Goal: Task Accomplishment & Management: Use online tool/utility

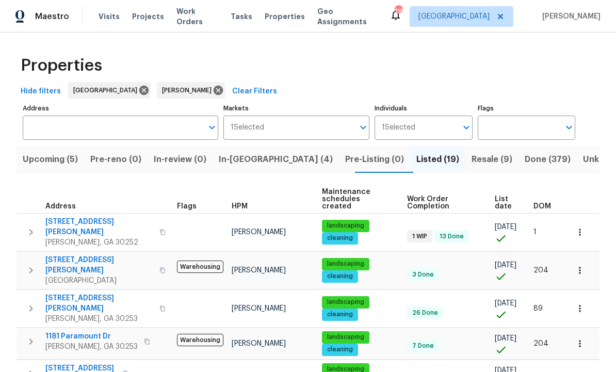
click at [472, 154] on span "Resale (9)" at bounding box center [492, 159] width 41 height 14
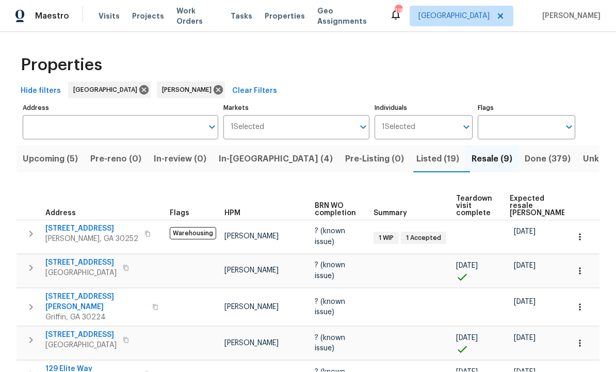
click at [525, 152] on span "Done (379)" at bounding box center [548, 159] width 46 height 14
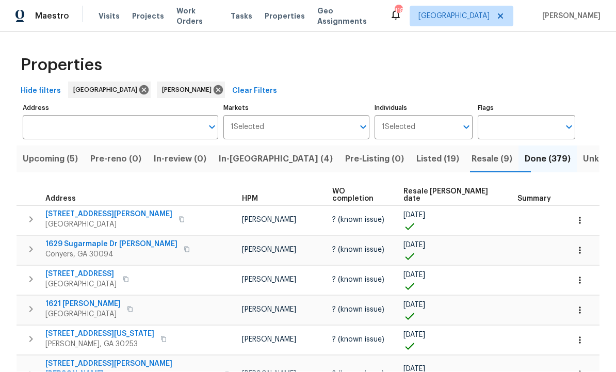
scroll to position [1, 0]
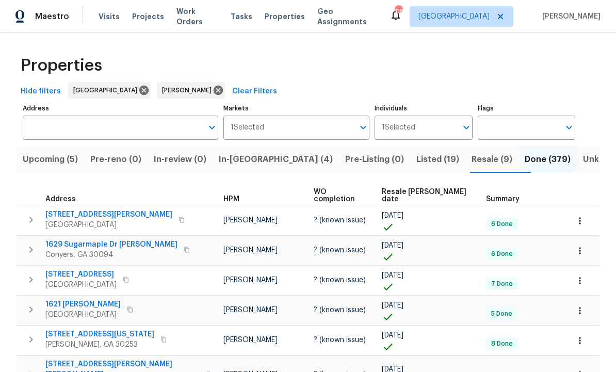
click at [422, 192] on span "Resale COE date" at bounding box center [425, 195] width 87 height 14
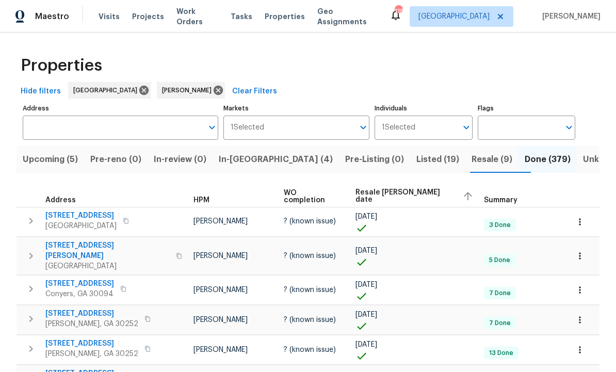
click at [418, 194] on span "Resale COE date" at bounding box center [405, 196] width 99 height 14
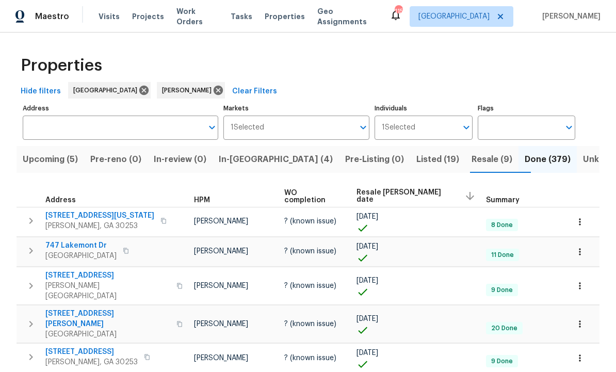
click at [246, 163] on span "In-reno (4)" at bounding box center [276, 159] width 114 height 14
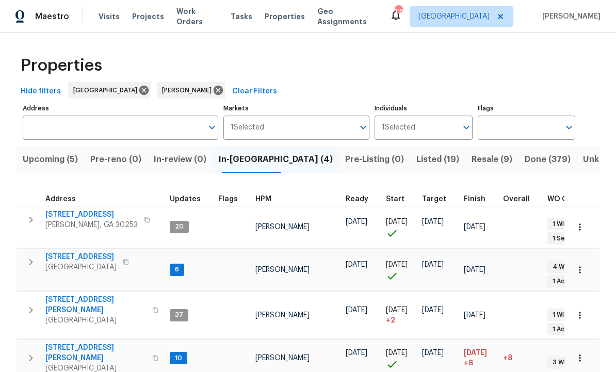
click at [608, 195] on div "Properties Hide filters Atlanta Wesley Brooks Clear Filters Address Address Mar…" at bounding box center [308, 226] width 616 height 387
click at [417, 157] on span "Listed (19)" at bounding box center [438, 159] width 43 height 14
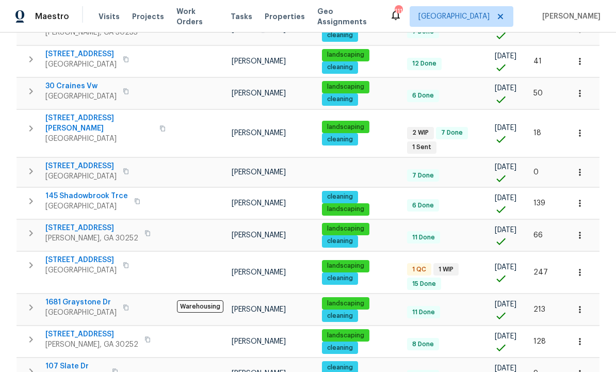
scroll to position [316, 0]
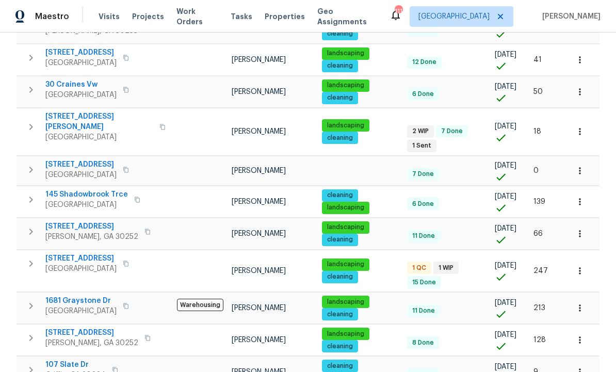
click at [99, 253] on span "9129 Bent Pine Ct NE" at bounding box center [80, 258] width 71 height 10
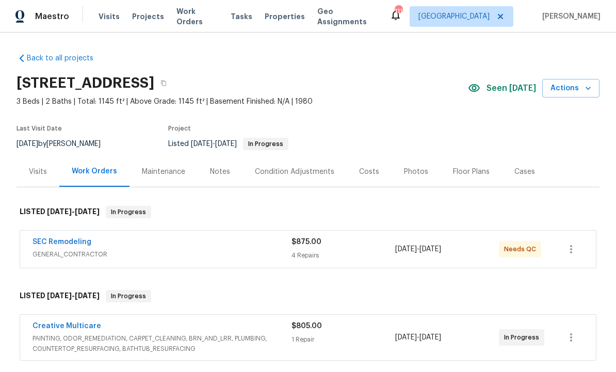
click at [86, 241] on link "SEC Remodeling" at bounding box center [62, 242] width 59 height 7
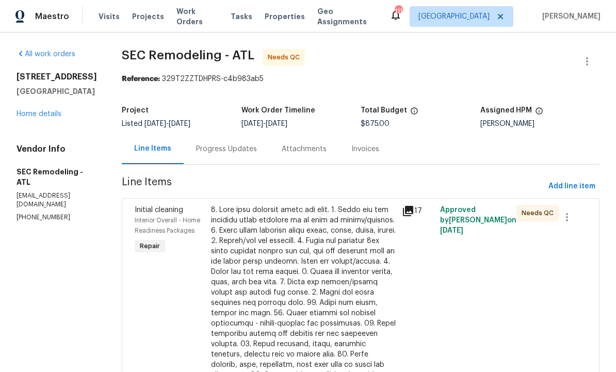
click at [330, 266] on div at bounding box center [303, 349] width 185 height 289
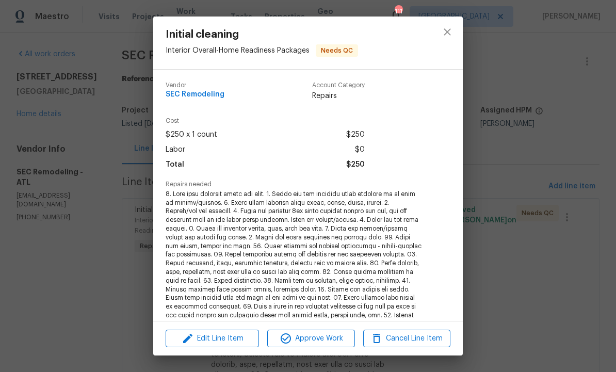
click at [317, 339] on span "Approve Work" at bounding box center [311, 338] width 81 height 13
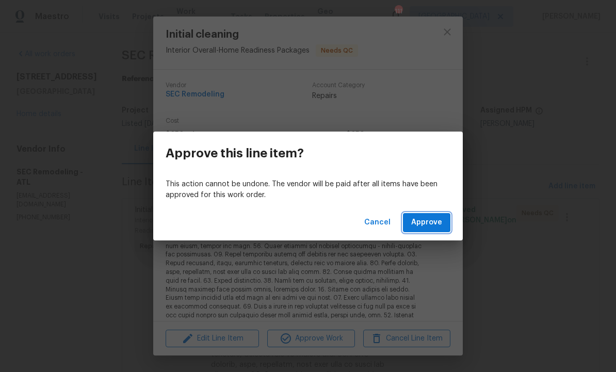
click at [421, 217] on span "Approve" at bounding box center [426, 222] width 31 height 13
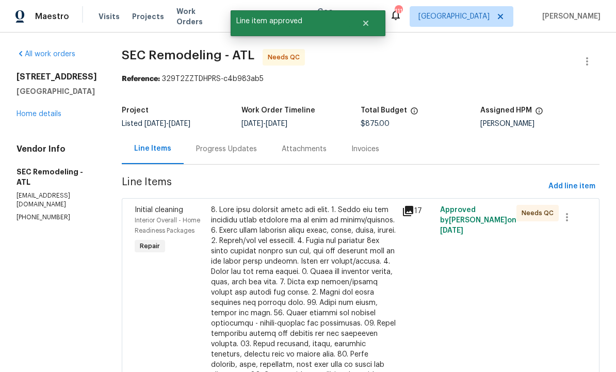
scroll to position [18, 0]
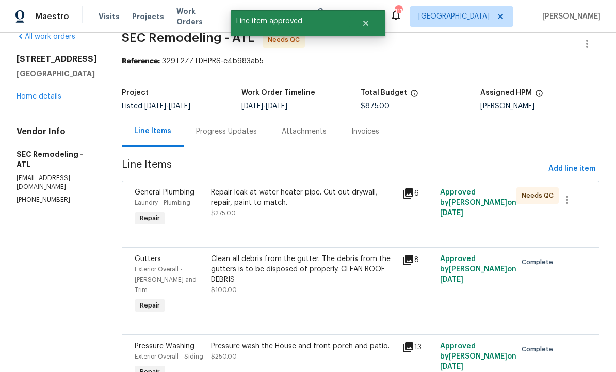
click at [345, 218] on div "Repair leak at water heater pipe. Cut out drywall, repair, paint to match. $275…" at bounding box center [303, 202] width 185 height 31
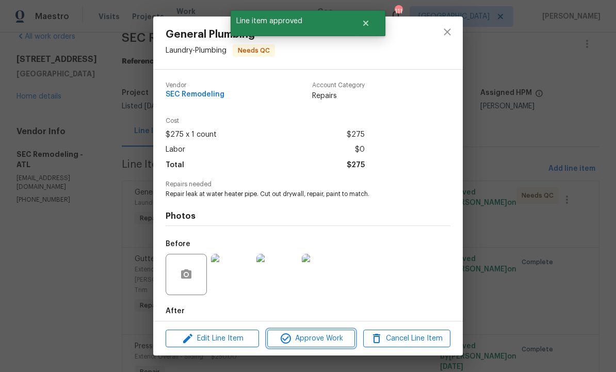
click at [314, 334] on span "Approve Work" at bounding box center [311, 338] width 81 height 13
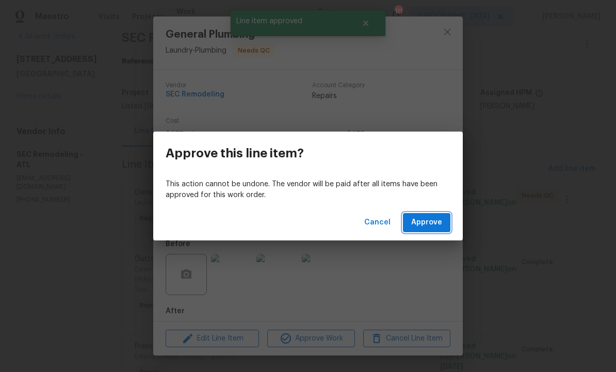
click at [425, 216] on button "Approve" at bounding box center [426, 222] width 47 height 19
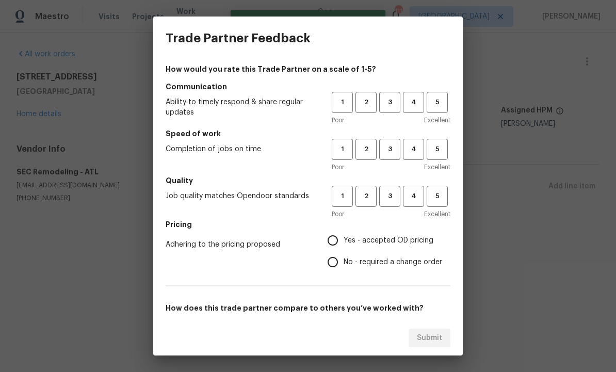
scroll to position [0, 0]
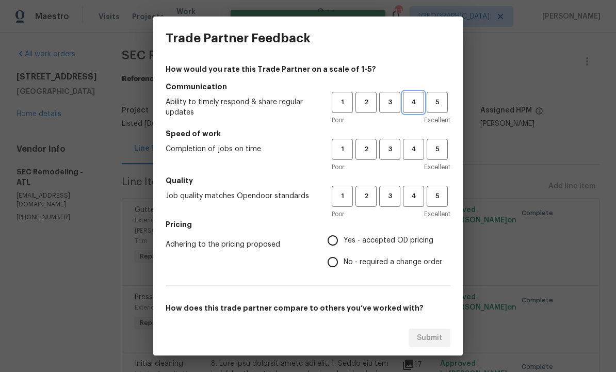
click at [419, 102] on span "4" at bounding box center [413, 103] width 19 height 12
click at [421, 142] on button "4" at bounding box center [413, 149] width 21 height 21
click at [417, 197] on span "4" at bounding box center [413, 196] width 19 height 12
click at [339, 240] on input "Yes - accepted OD pricing" at bounding box center [333, 241] width 22 height 22
radio input "true"
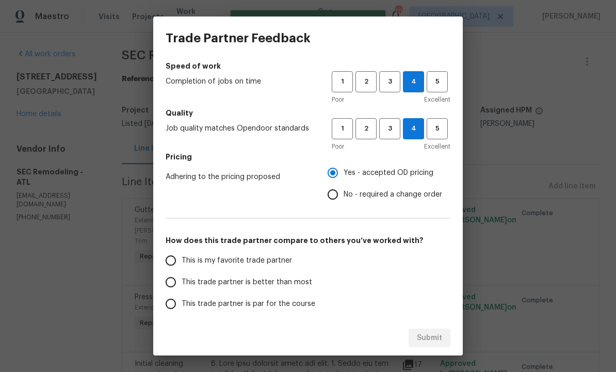
scroll to position [70, 0]
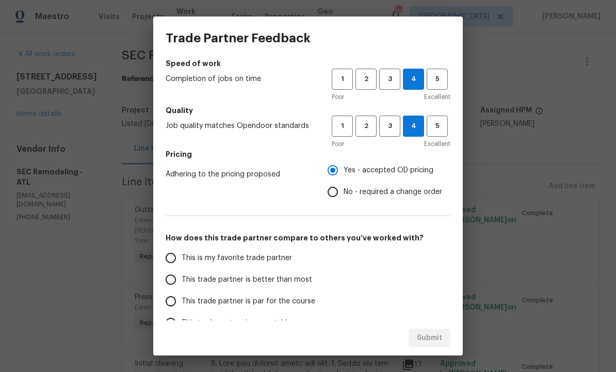
click at [177, 274] on input "This trade partner is better than most" at bounding box center [171, 280] width 22 height 22
click at [436, 339] on span "Submit" at bounding box center [429, 338] width 25 height 13
radio input "true"
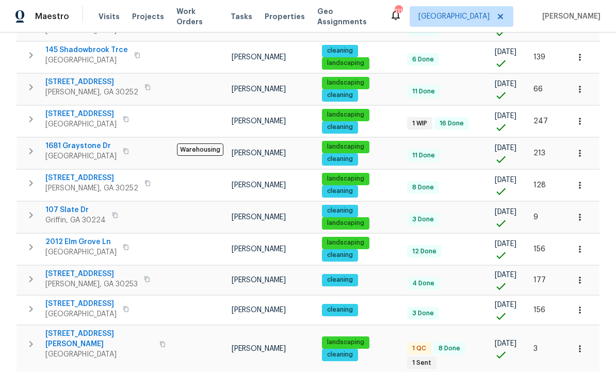
scroll to position [460, 0]
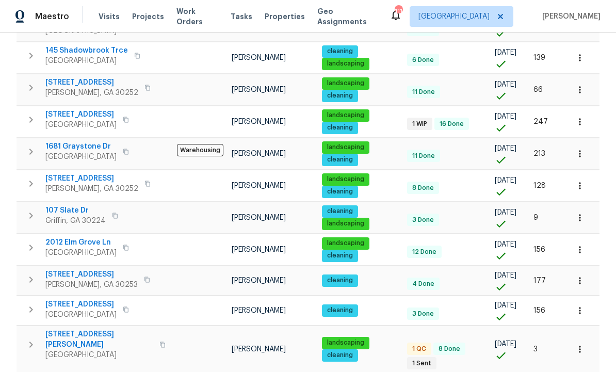
click at [87, 329] on span "[STREET_ADDRESS][PERSON_NAME]" at bounding box center [99, 339] width 108 height 21
